Goal: Information Seeking & Learning: Understand process/instructions

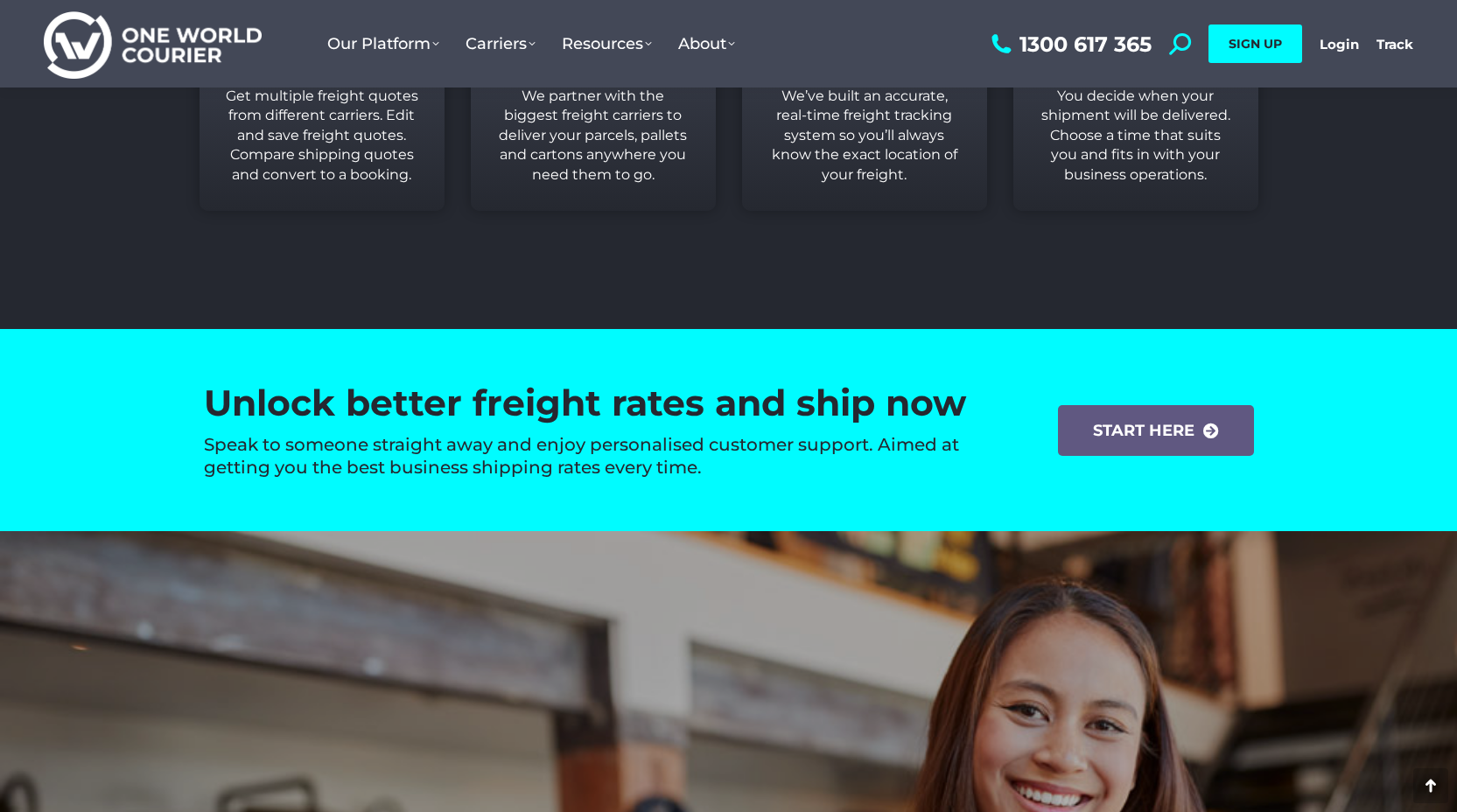
scroll to position [2498, 0]
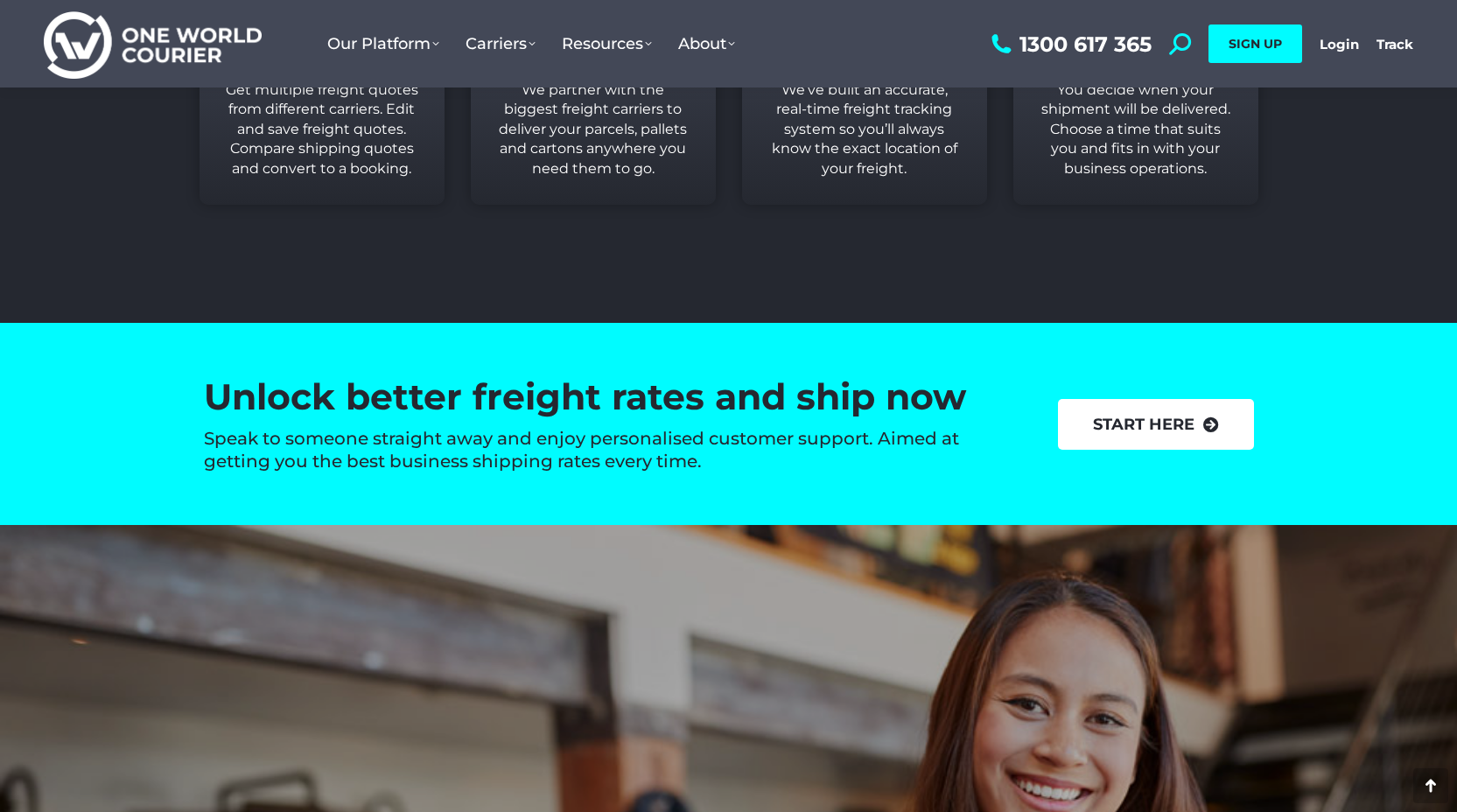
click at [711, 402] on link "start here" at bounding box center [1156, 424] width 196 height 51
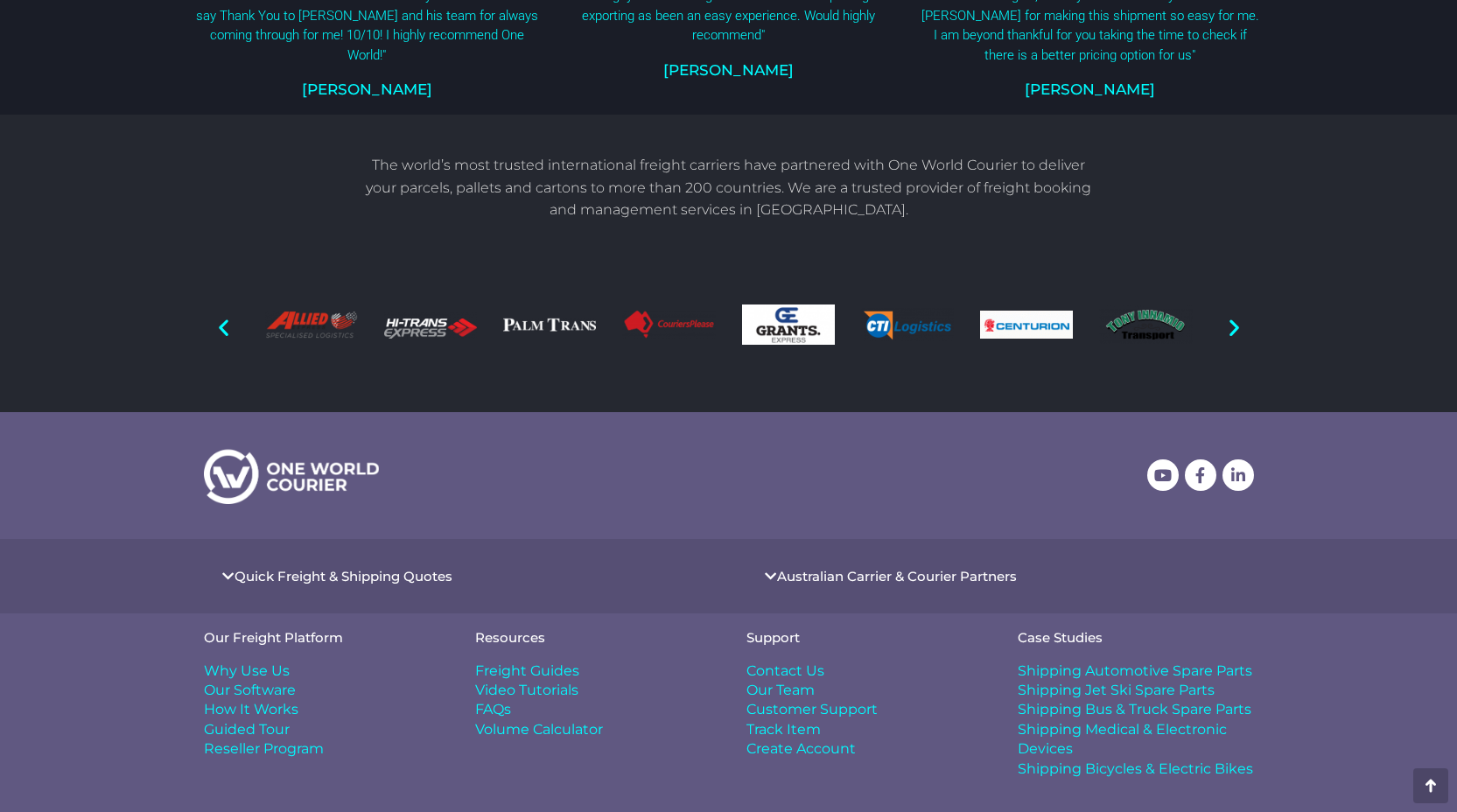
scroll to position [1283, 0]
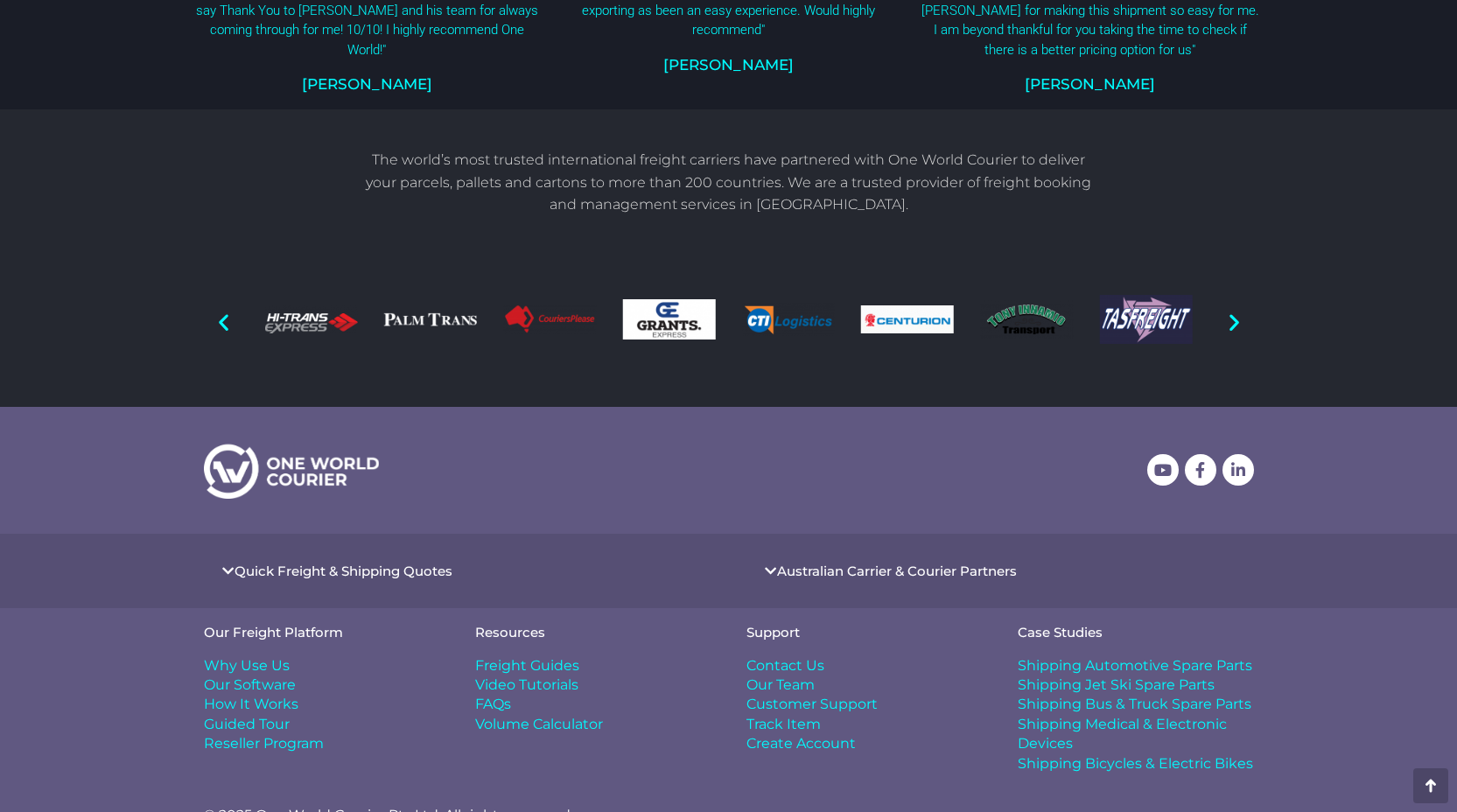
click at [529, 656] on span "Freight Guides" at bounding box center [527, 666] width 104 height 19
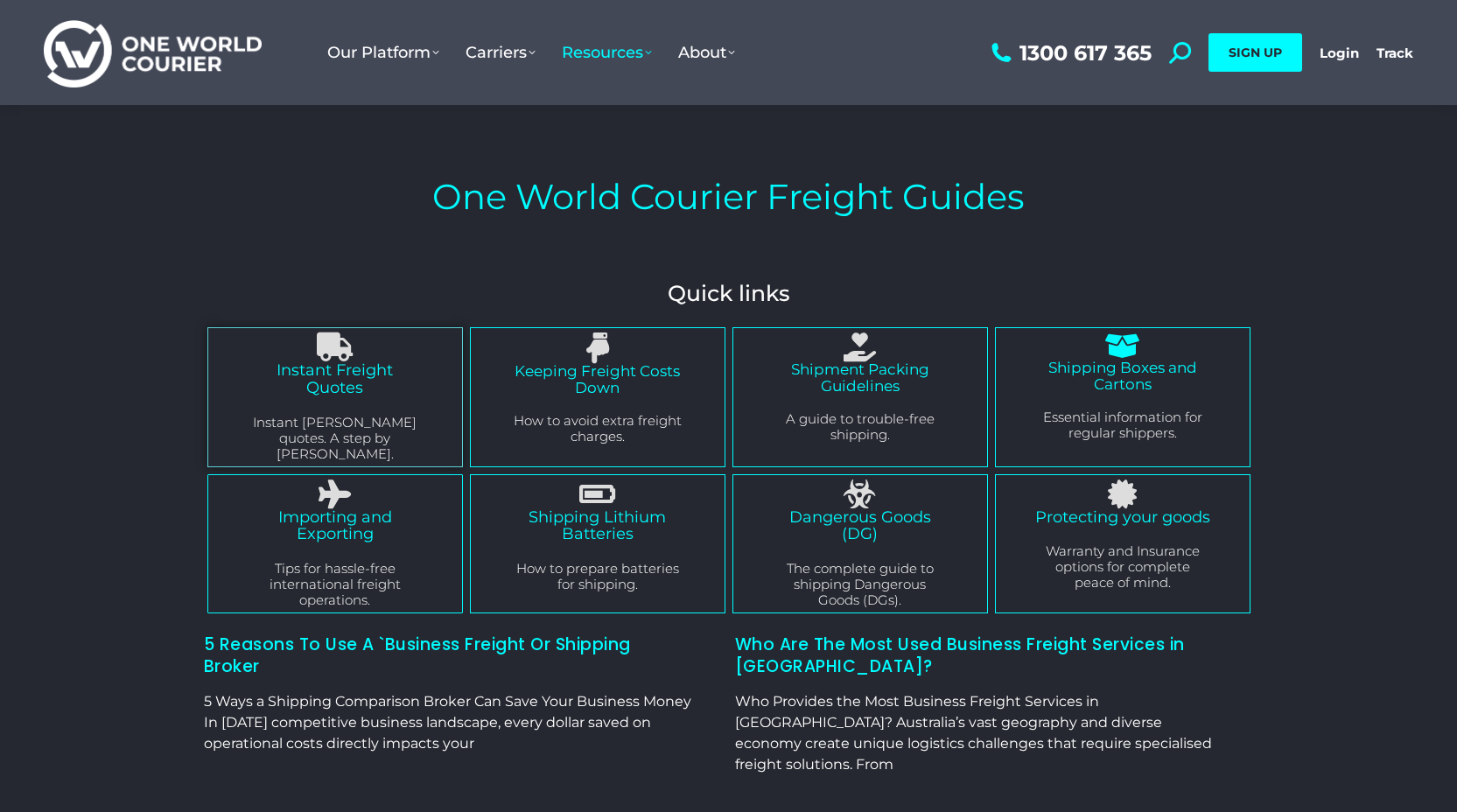
click at [1044, 398] on div "Shipping Boxes and Cartons Essential information for regular shippers." at bounding box center [1123, 400] width 175 height 81
click at [1113, 355] on icon "Shipping Boxes and Cartons" at bounding box center [1122, 346] width 27 height 27
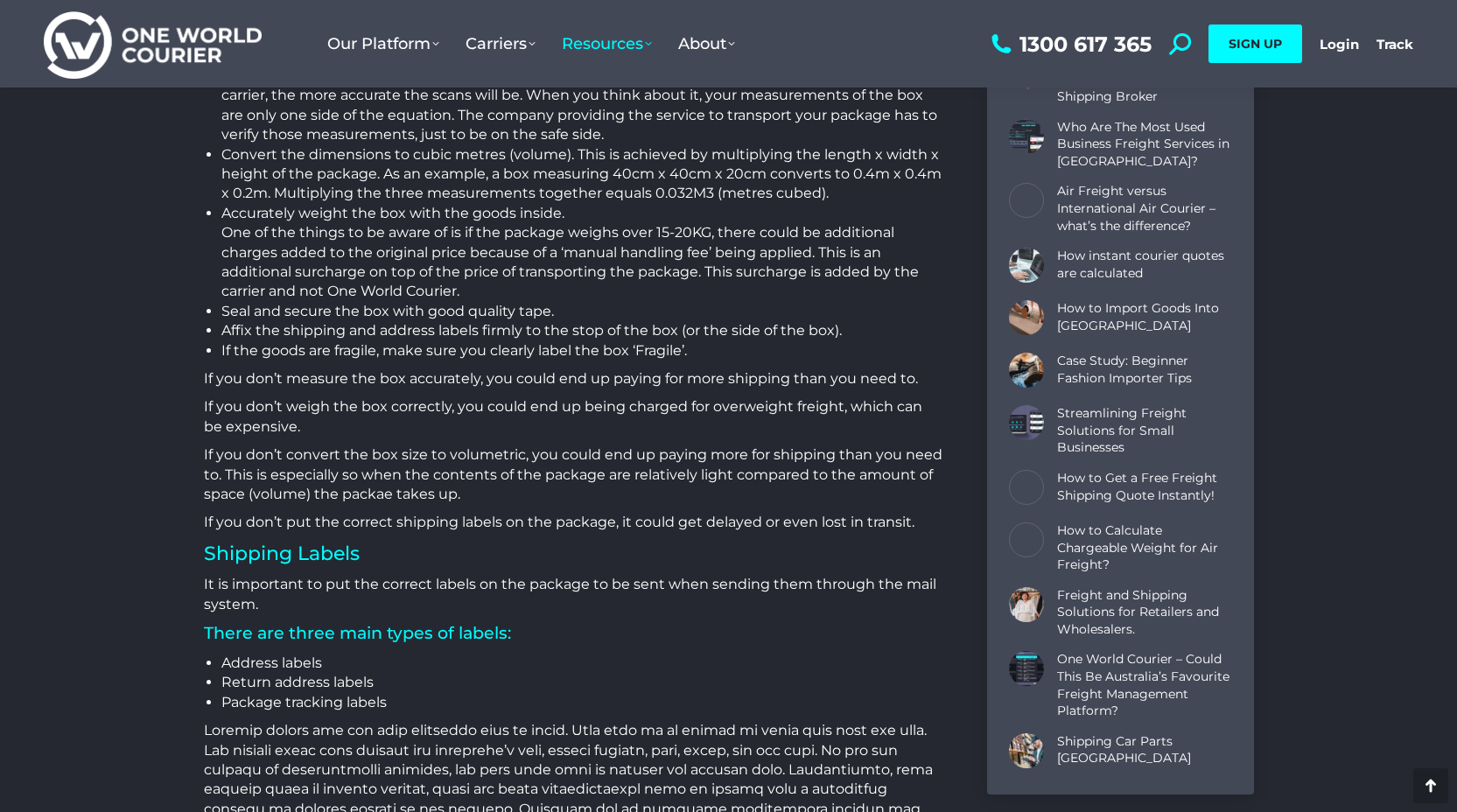
scroll to position [1521, 0]
